Goal: Browse casually

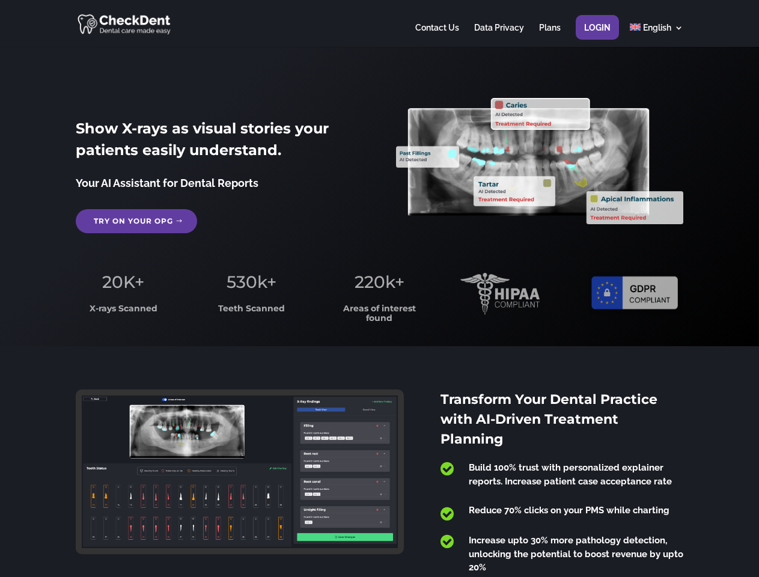
click at [379, 289] on span "220k+" at bounding box center [380, 282] width 50 height 20
click at [379, 23] on div at bounding box center [379, 23] width 607 height 47
click at [379, 289] on span "220k+" at bounding box center [380, 282] width 50 height 20
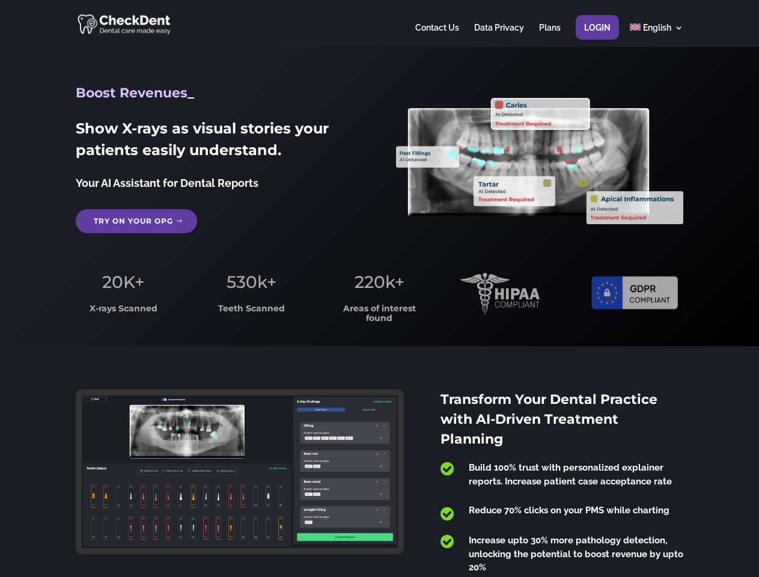
click at [379, 23] on div at bounding box center [379, 23] width 607 height 47
